Goal: Information Seeking & Learning: Check status

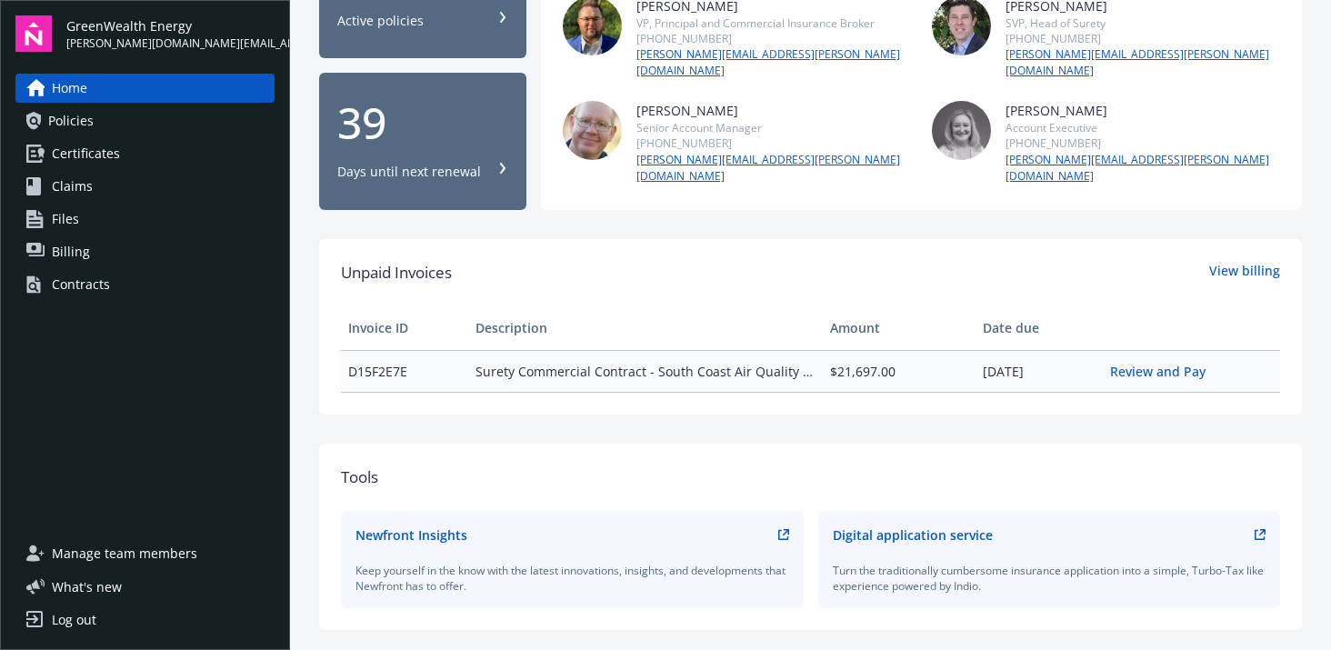
scroll to position [254, 0]
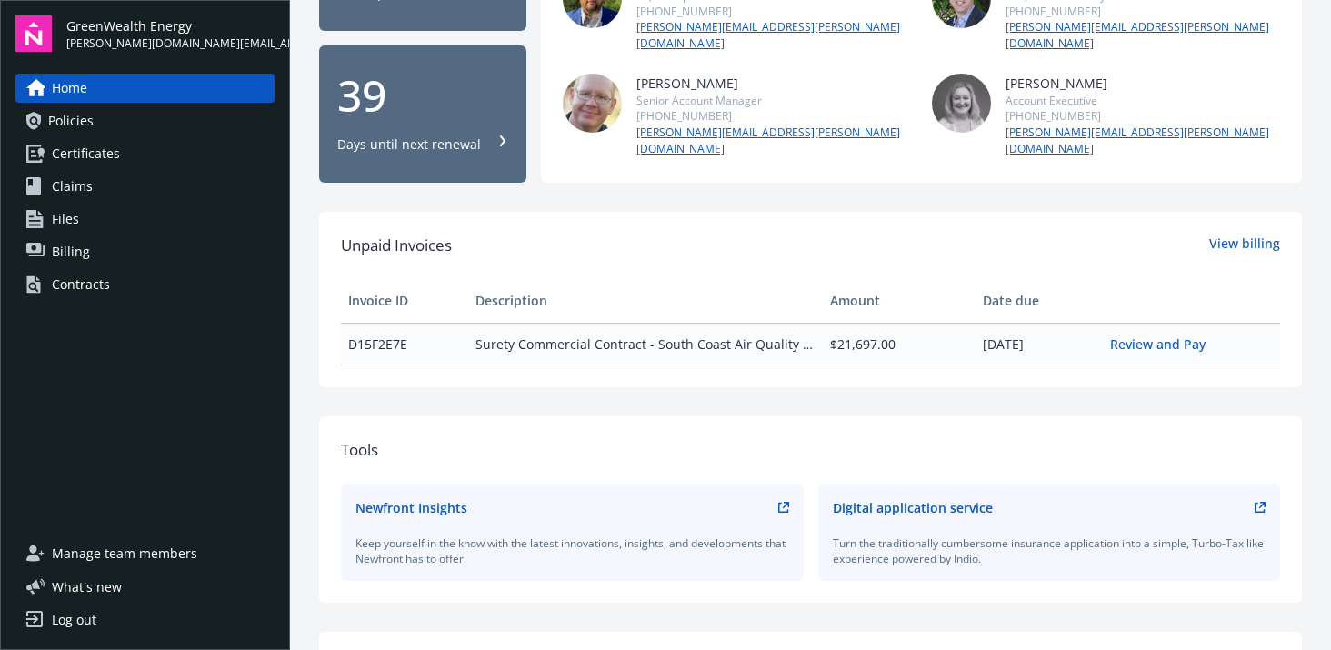
drag, startPoint x: 931, startPoint y: 235, endPoint x: 940, endPoint y: 229, distance: 11.1
click at [931, 235] on div "Unpaid Invoices View billing Invoice ID Description Amount Date due D15F2E7E Su…" at bounding box center [810, 300] width 939 height 132
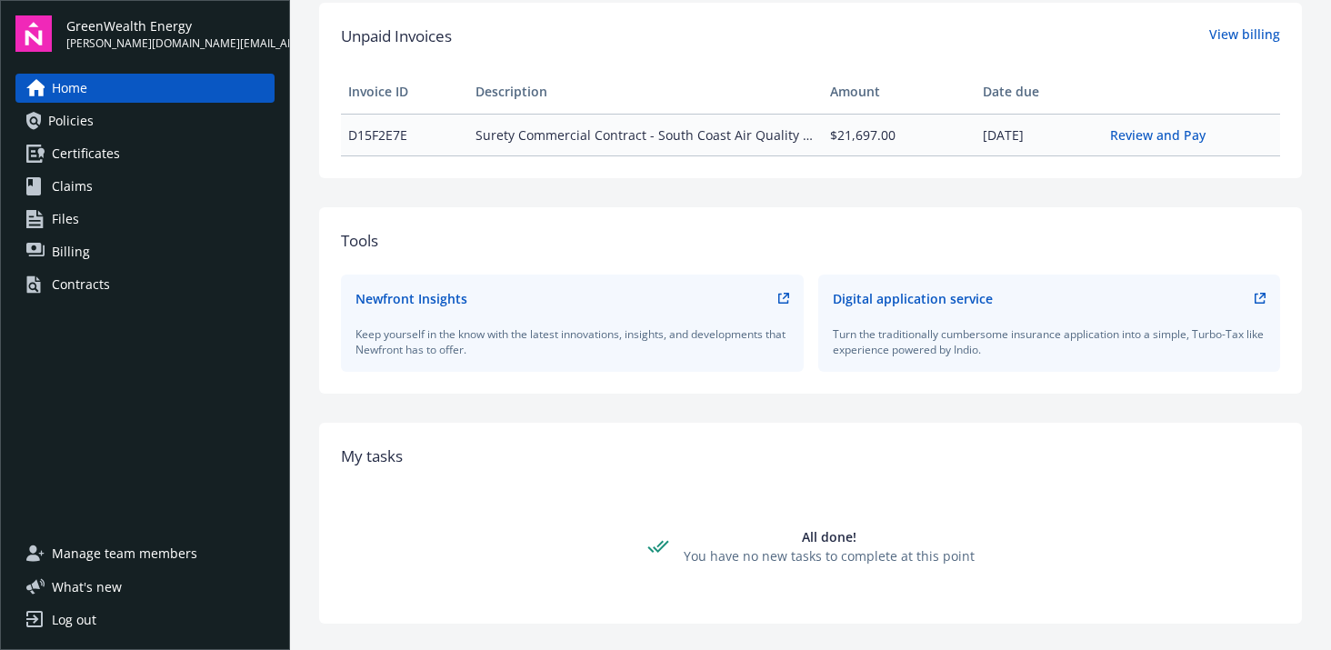
scroll to position [512, 0]
